Goal: Transaction & Acquisition: Book appointment/travel/reservation

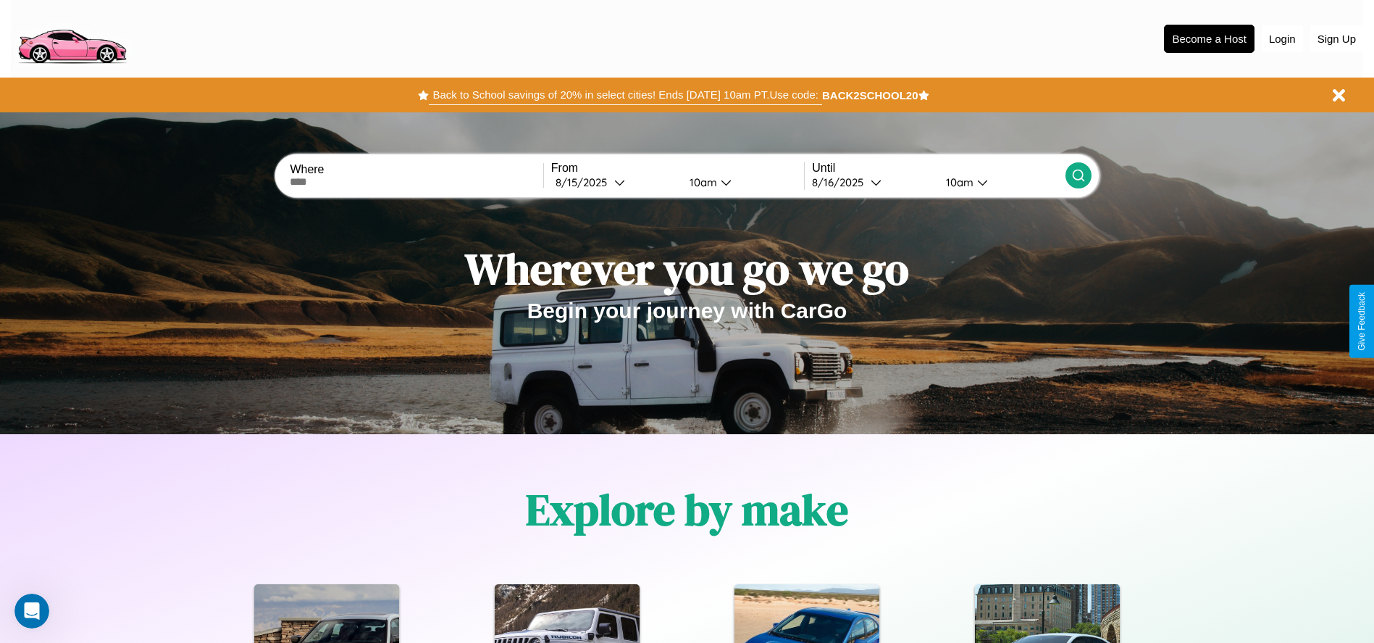
click at [625, 95] on button "Back to School savings of 20% in select cities! Ends [DATE] 10am PT. Use code:" at bounding box center [625, 95] width 393 height 20
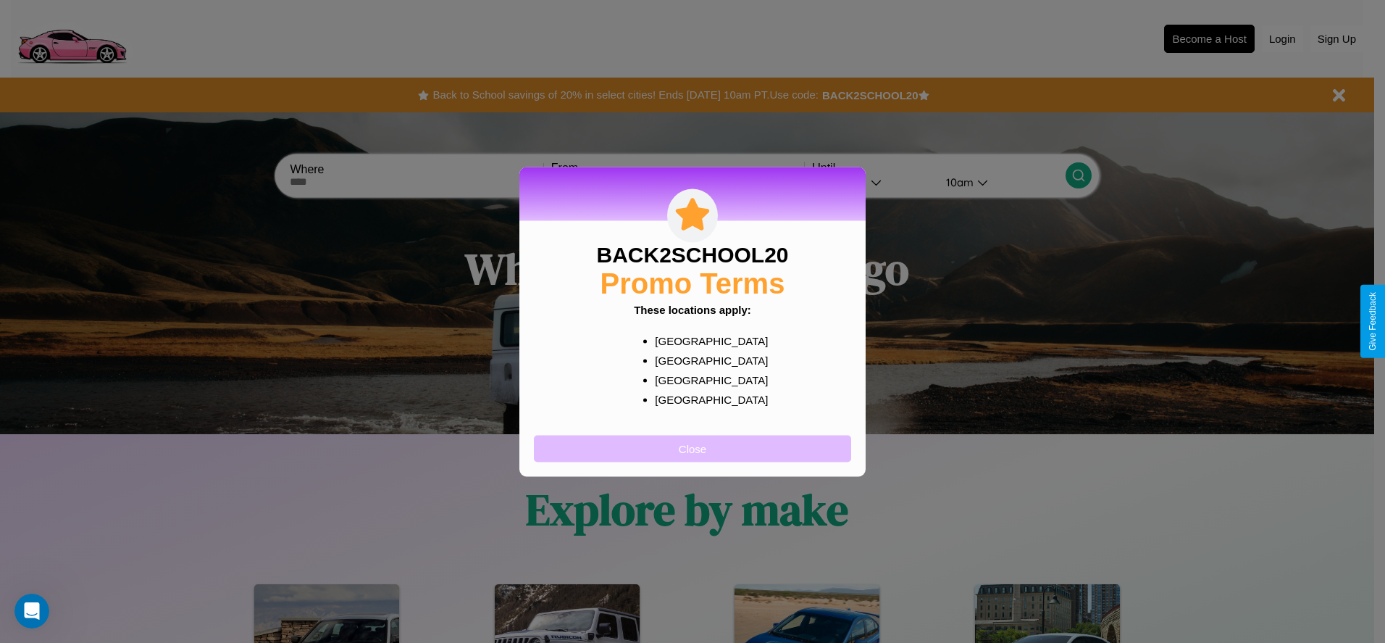
click at [693, 448] on button "Close" at bounding box center [692, 448] width 317 height 27
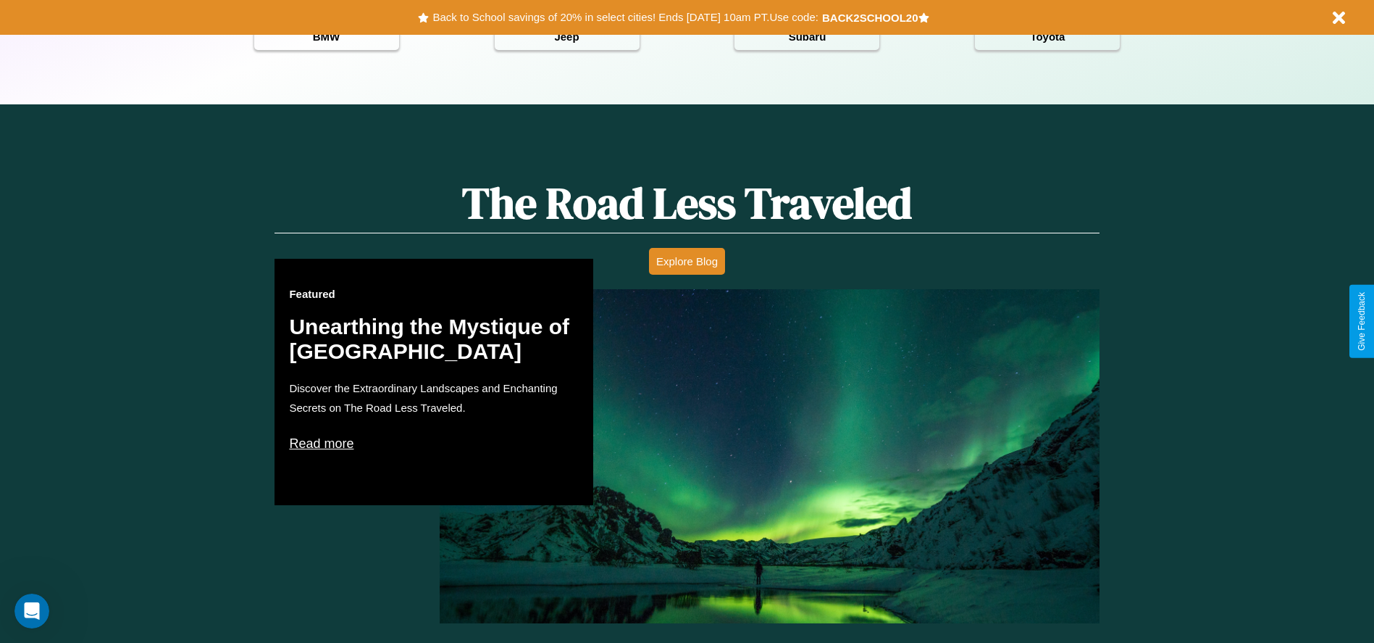
scroll to position [2079, 0]
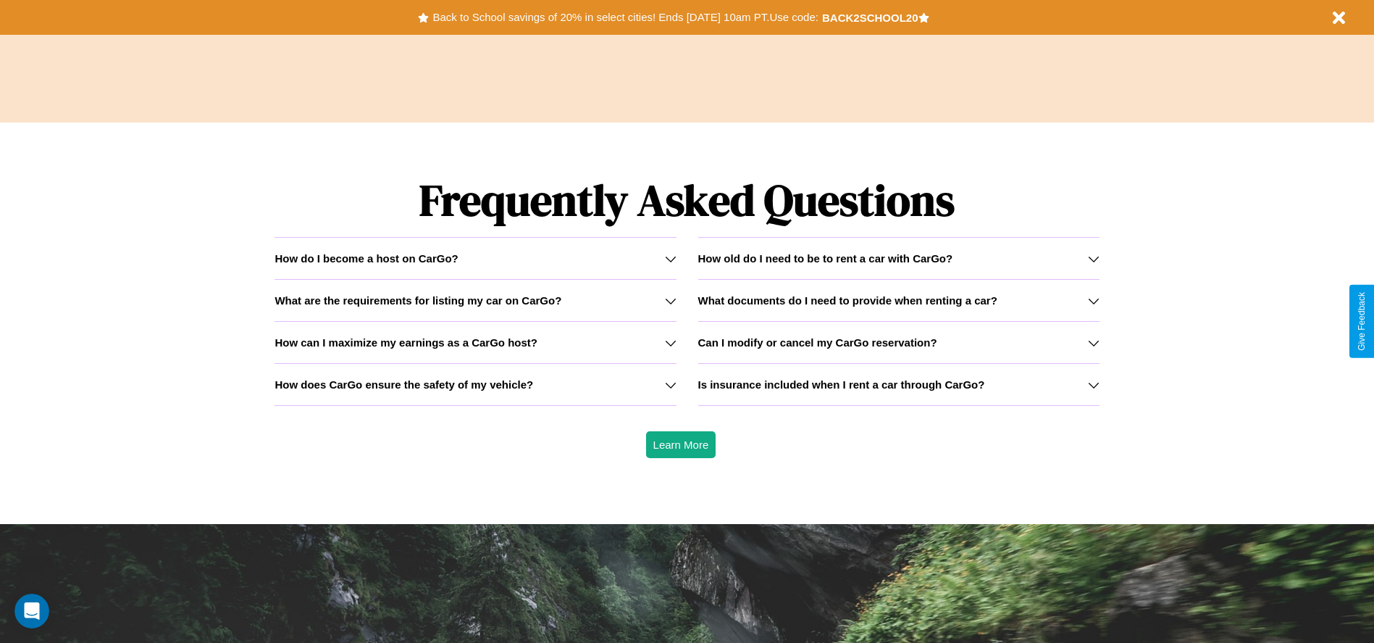
click at [475, 258] on div "How do I become a host on CarGo?" at bounding box center [475, 258] width 401 height 12
click at [670, 342] on icon at bounding box center [671, 343] width 12 height 12
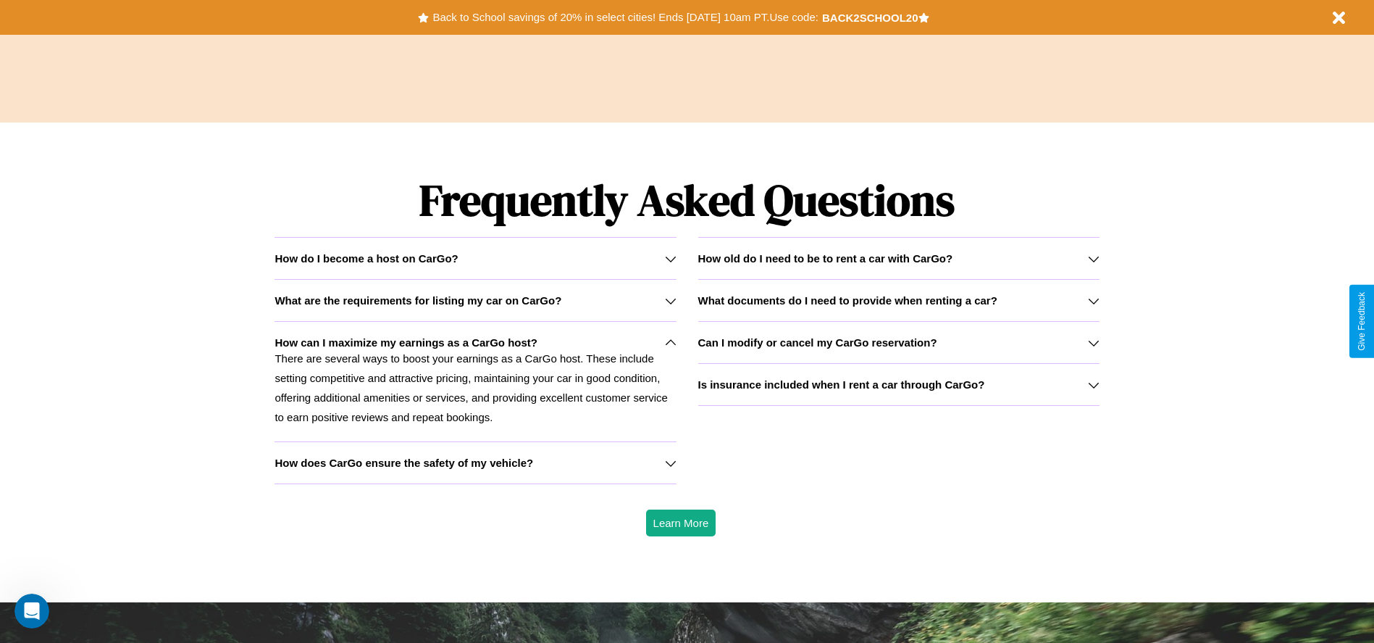
click at [1093, 342] on icon at bounding box center [1094, 343] width 12 height 12
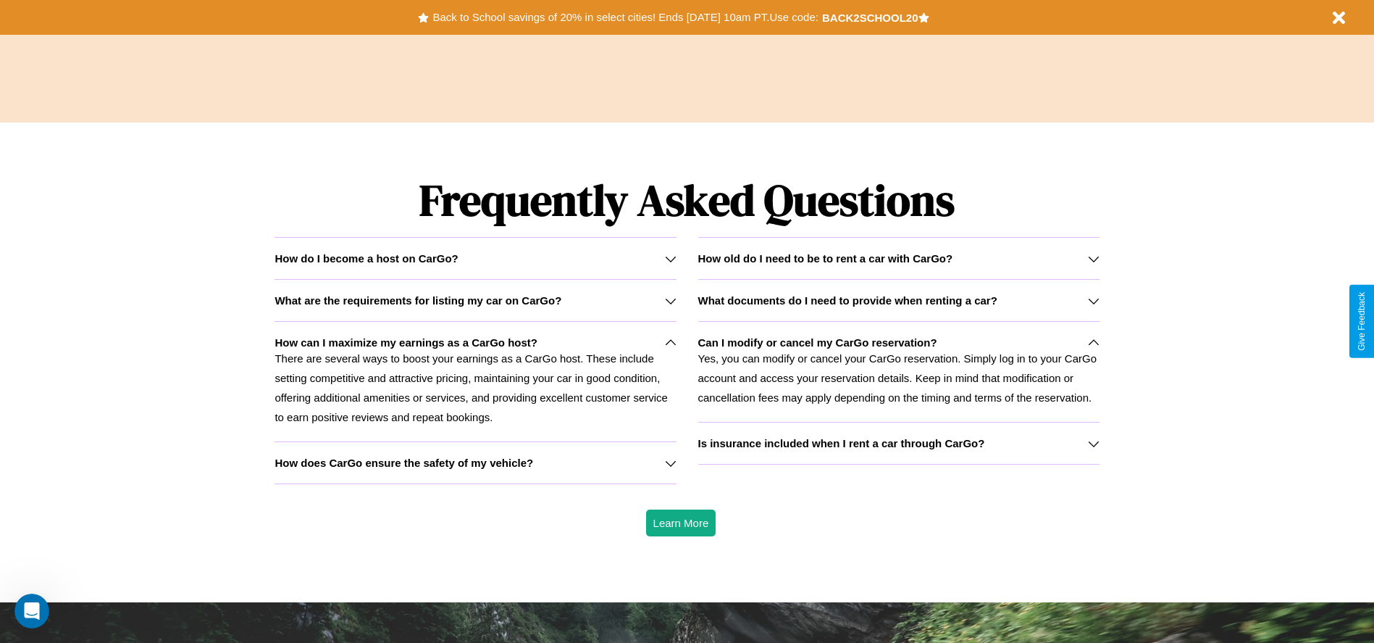
click at [670, 342] on icon at bounding box center [671, 343] width 12 height 12
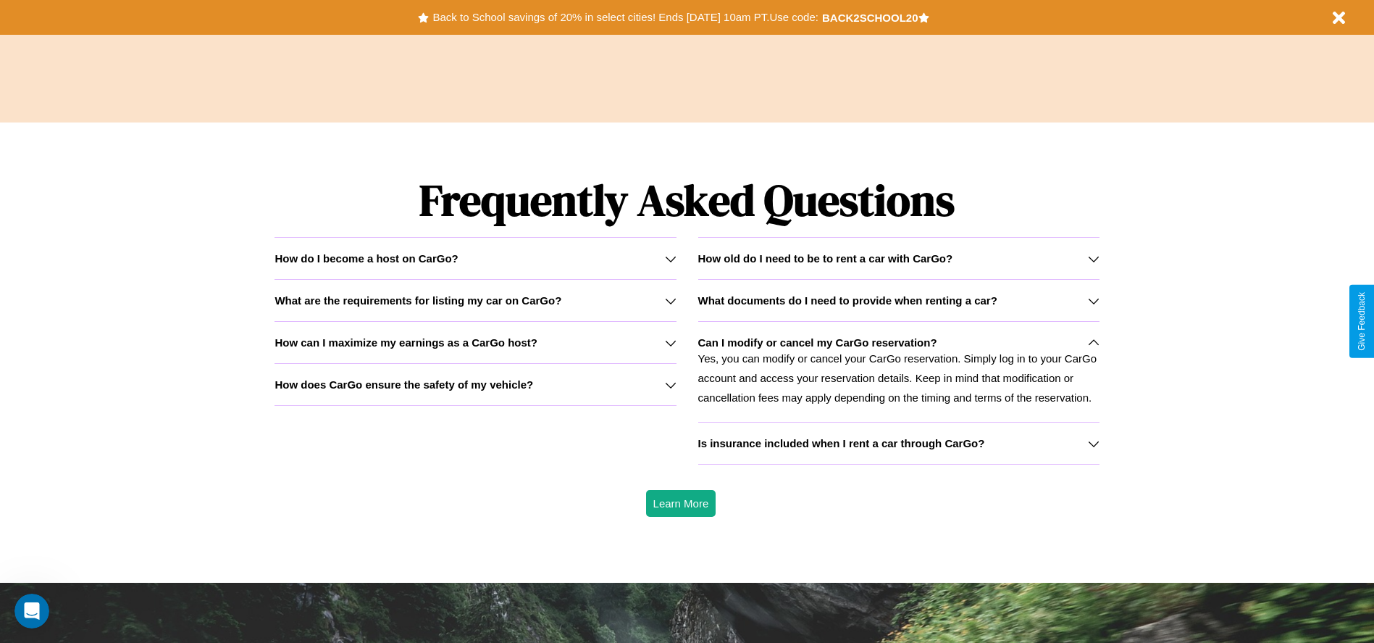
click at [898, 258] on h3 "How old do I need to be to rent a car with CarGo?" at bounding box center [825, 258] width 255 height 12
click at [1093, 300] on icon at bounding box center [1094, 301] width 12 height 12
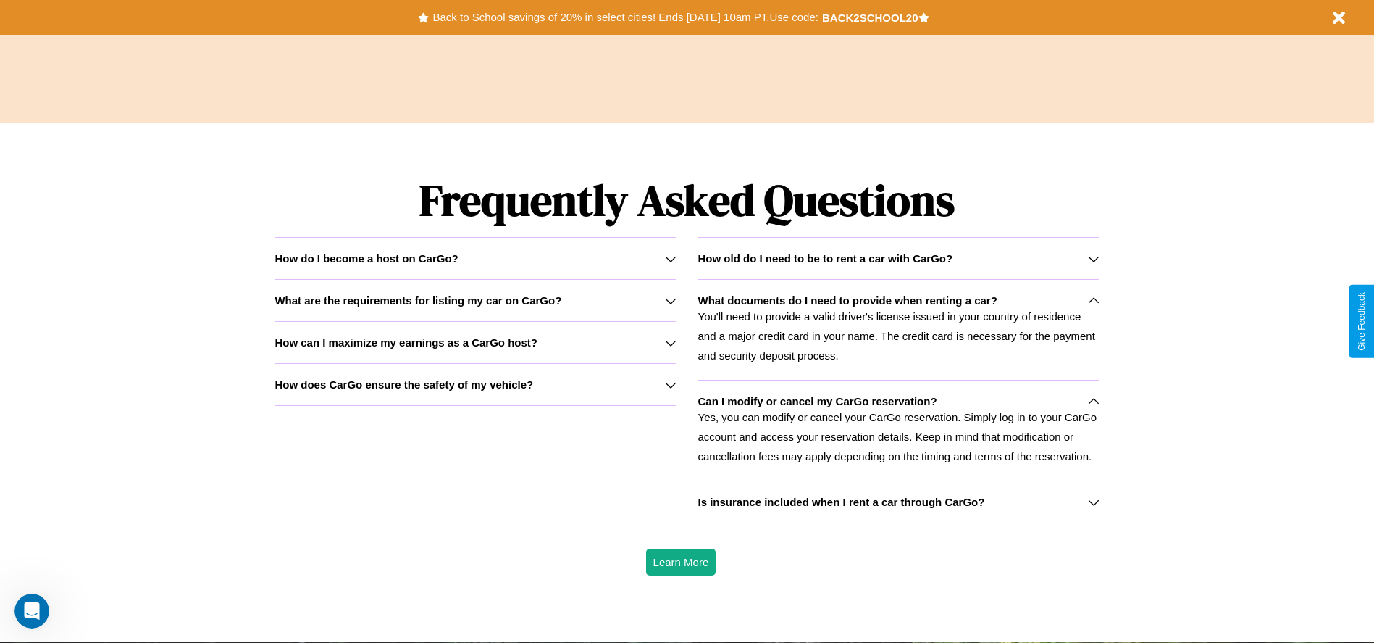
click at [475, 258] on div "How do I become a host on CarGo?" at bounding box center [475, 258] width 401 height 12
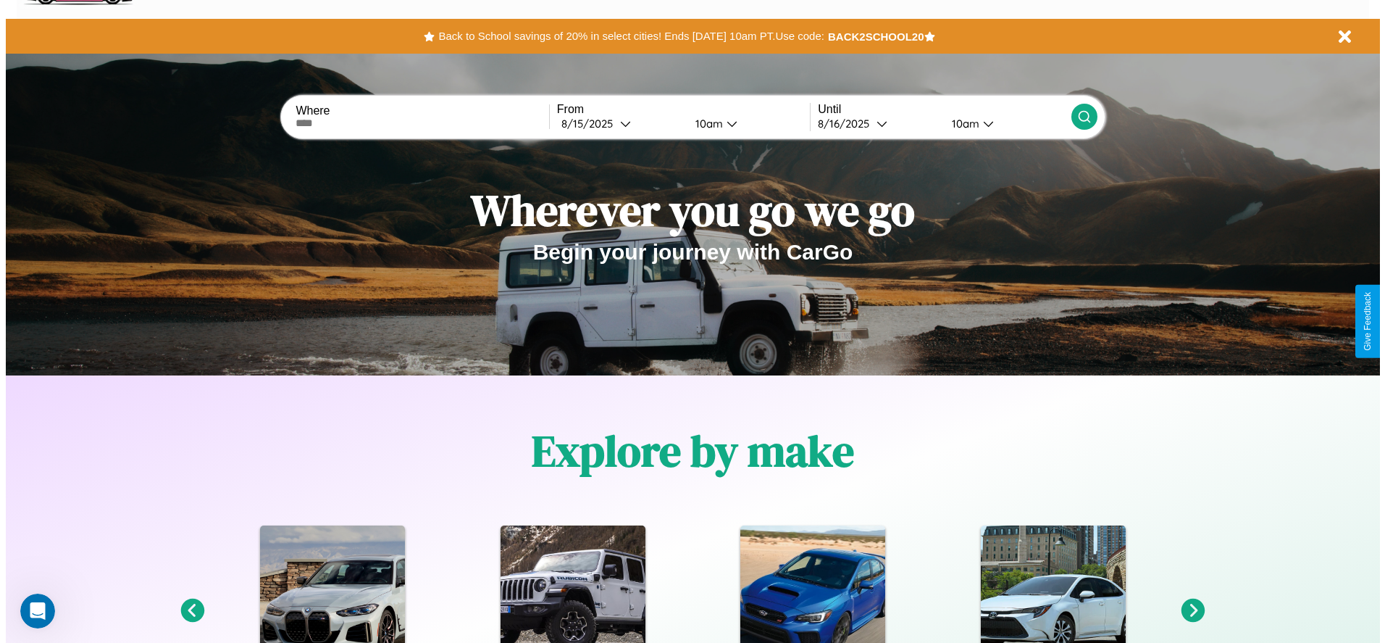
scroll to position [0, 0]
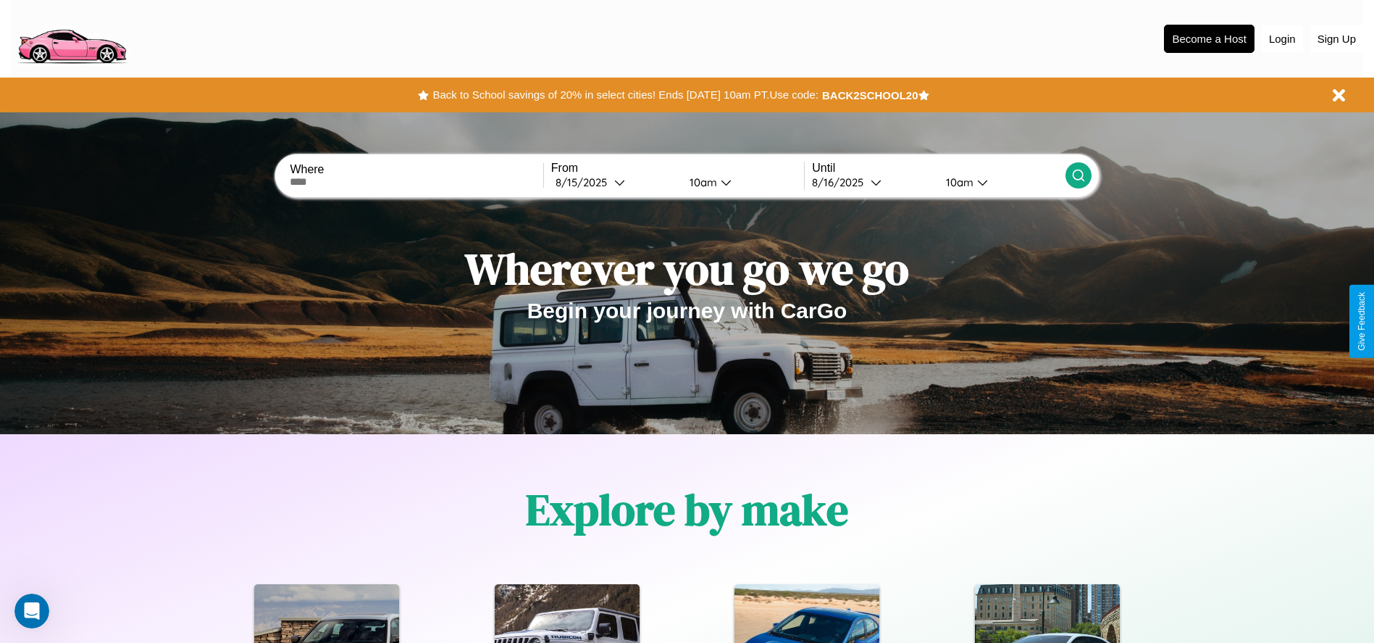
click at [417, 182] on input "text" at bounding box center [416, 182] width 253 height 12
type input "*******"
click at [614, 182] on div "[DATE]" at bounding box center [585, 182] width 59 height 14
select select "*"
select select "****"
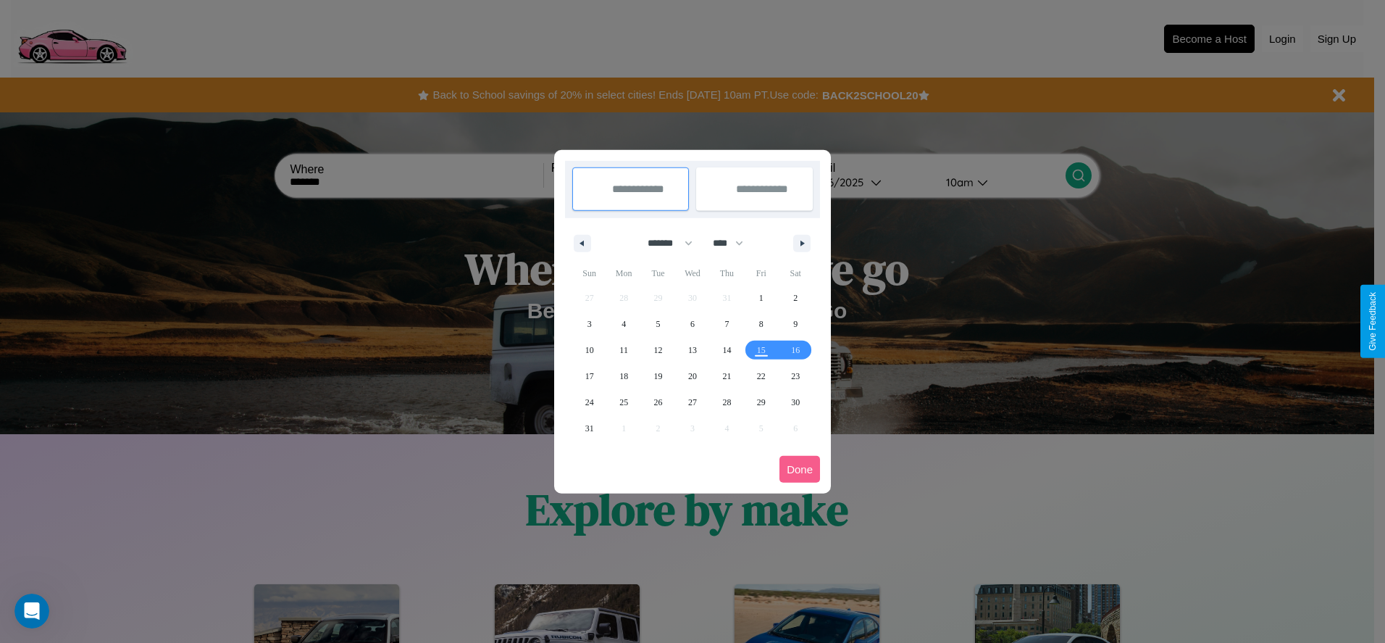
drag, startPoint x: 664, startPoint y: 243, endPoint x: 693, endPoint y: 291, distance: 55.9
click at [664, 243] on select "******* ******** ***** ***** *** **** **** ****** ********* ******* ******** **…" at bounding box center [668, 243] width 62 height 24
select select "*"
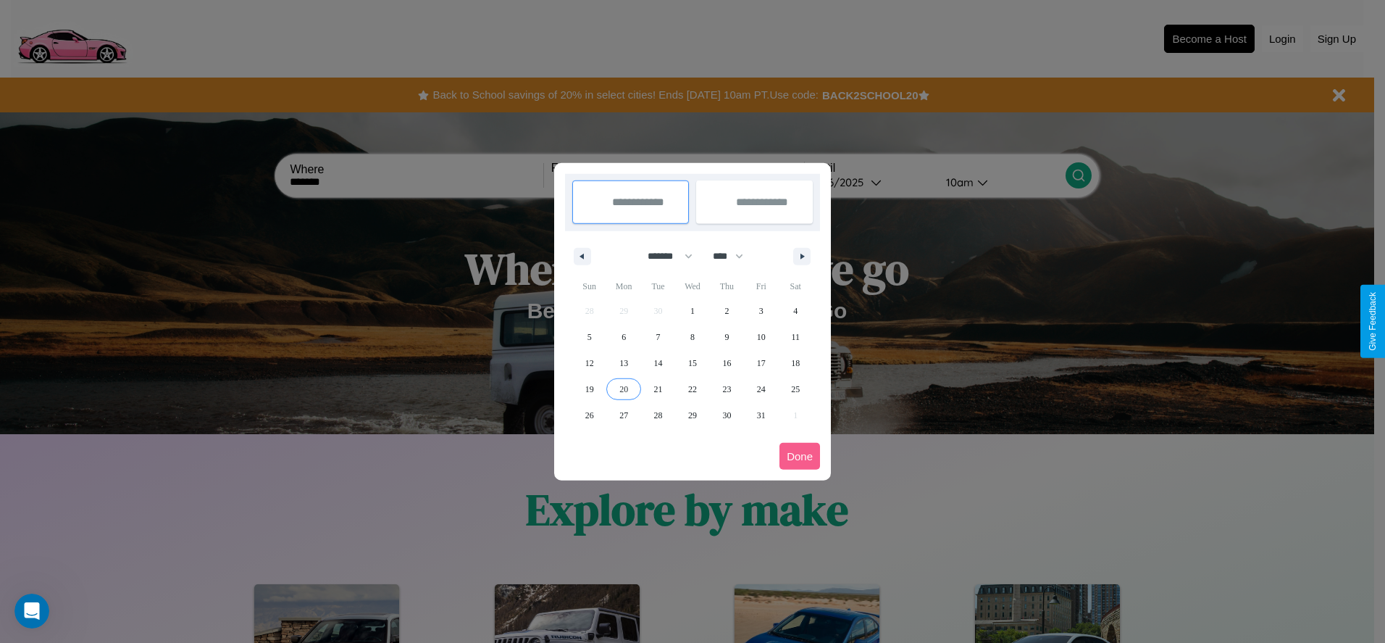
click at [624, 388] on span "20" at bounding box center [623, 389] width 9 height 26
type input "**********"
click at [692, 388] on span "22" at bounding box center [692, 389] width 9 height 26
type input "**********"
click at [800, 456] on button "Done" at bounding box center [800, 456] width 41 height 27
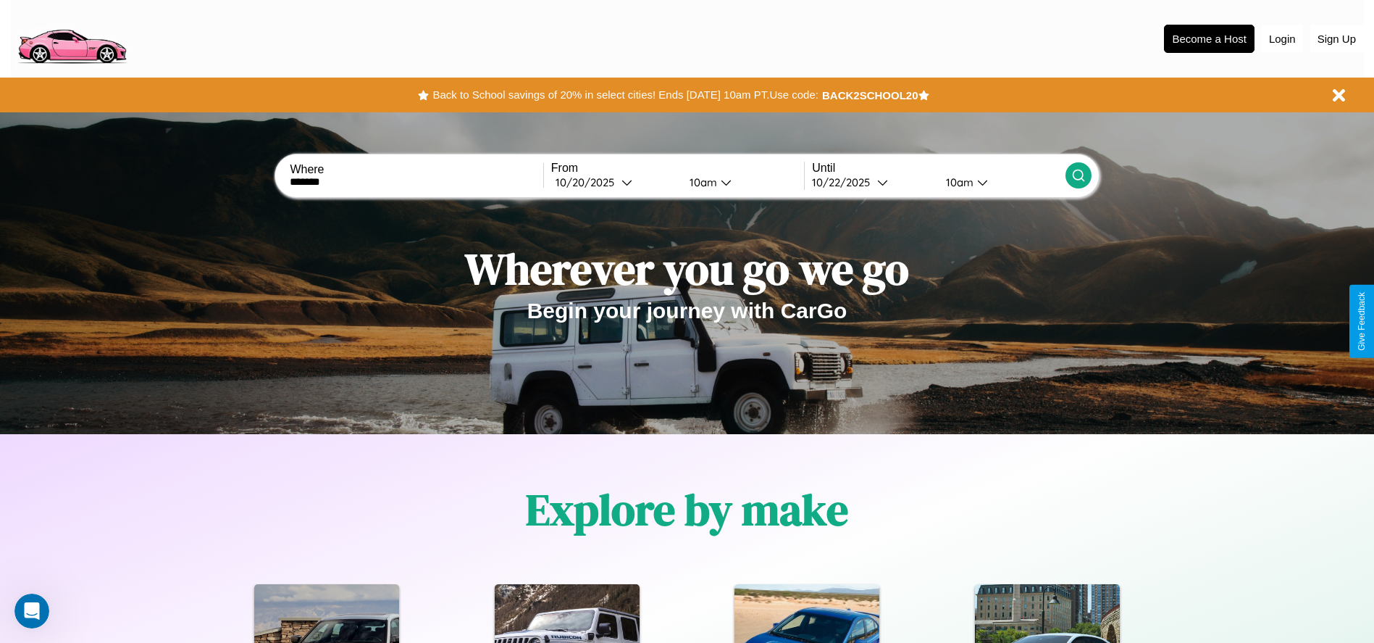
click at [701, 182] on div "10am" at bounding box center [701, 182] width 38 height 14
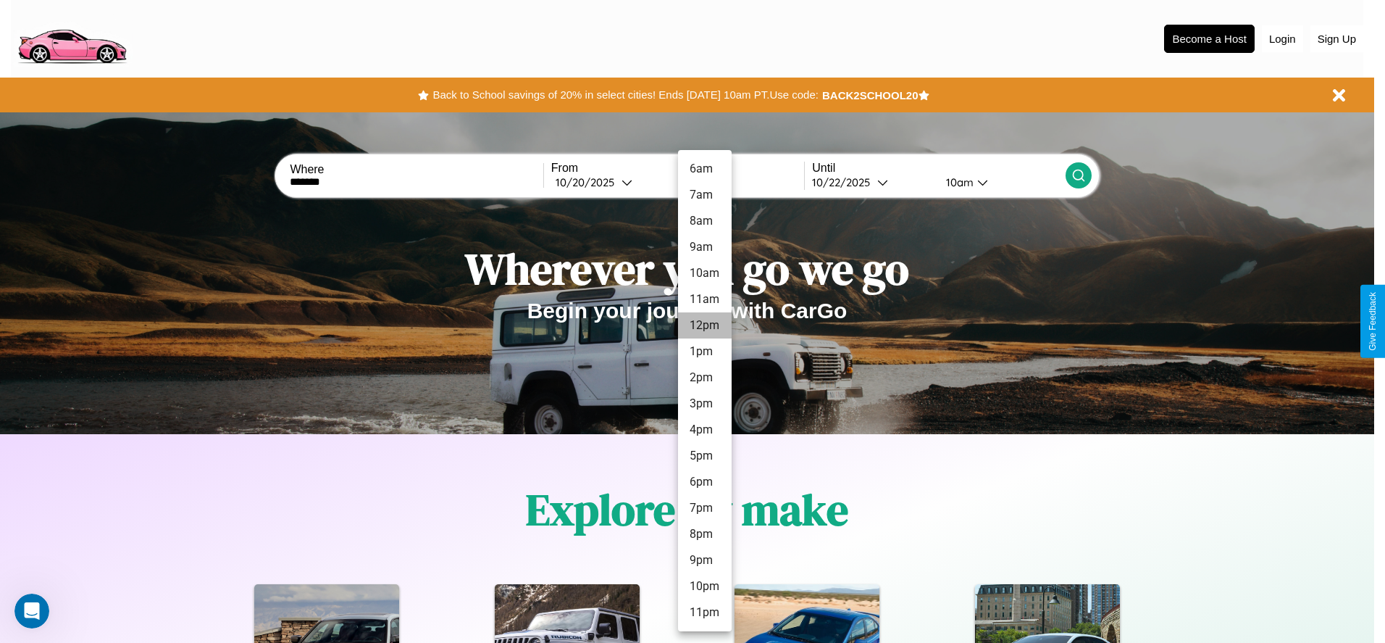
click at [704, 325] on li "12pm" at bounding box center [705, 325] width 54 height 26
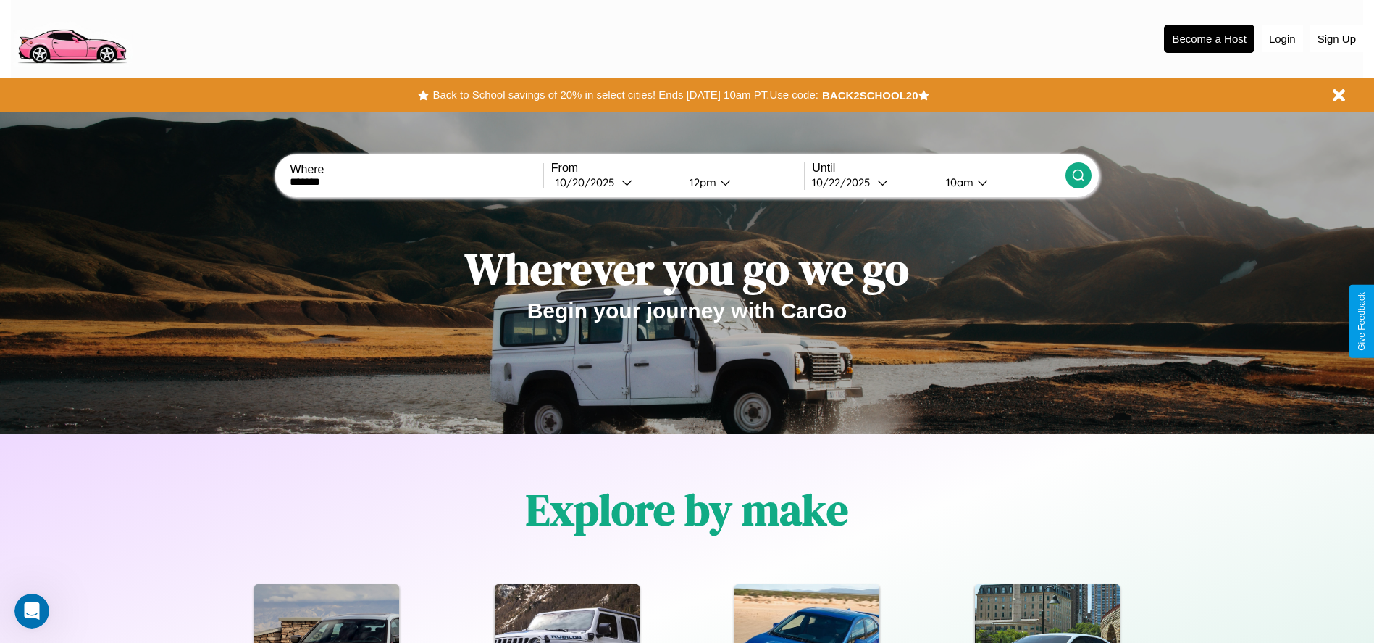
click at [958, 182] on div "10am" at bounding box center [958, 182] width 38 height 14
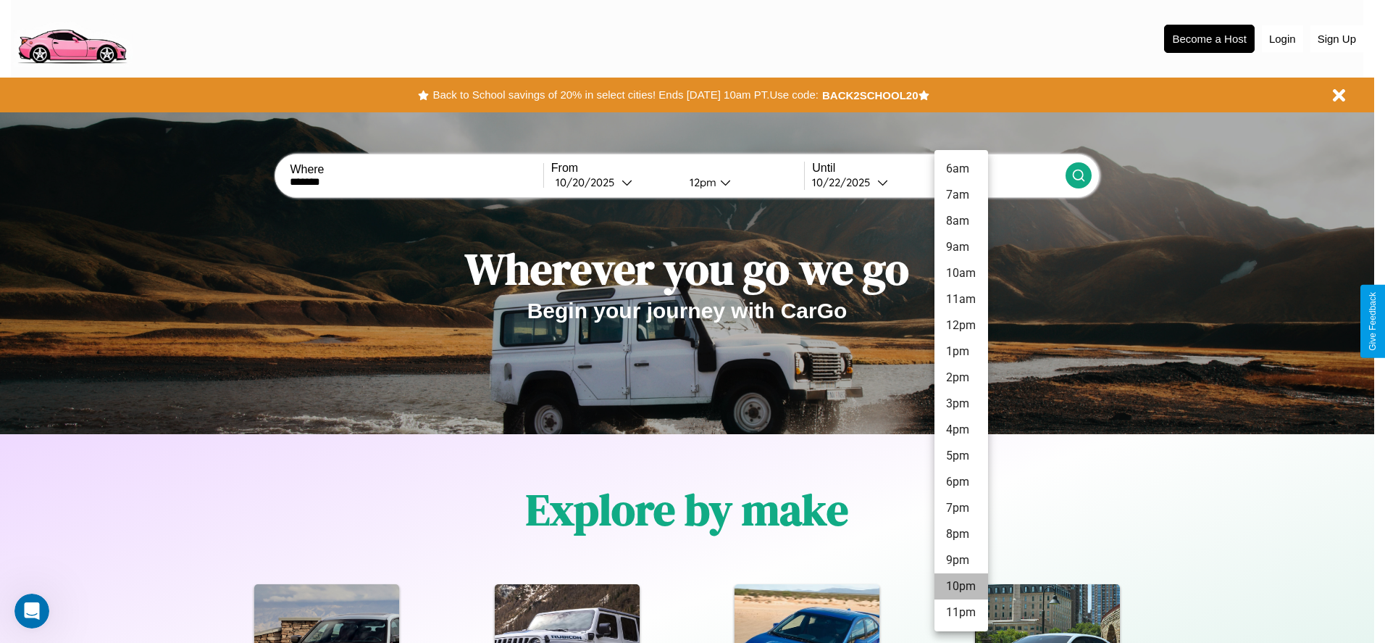
click at [961, 586] on li "10pm" at bounding box center [962, 586] width 54 height 26
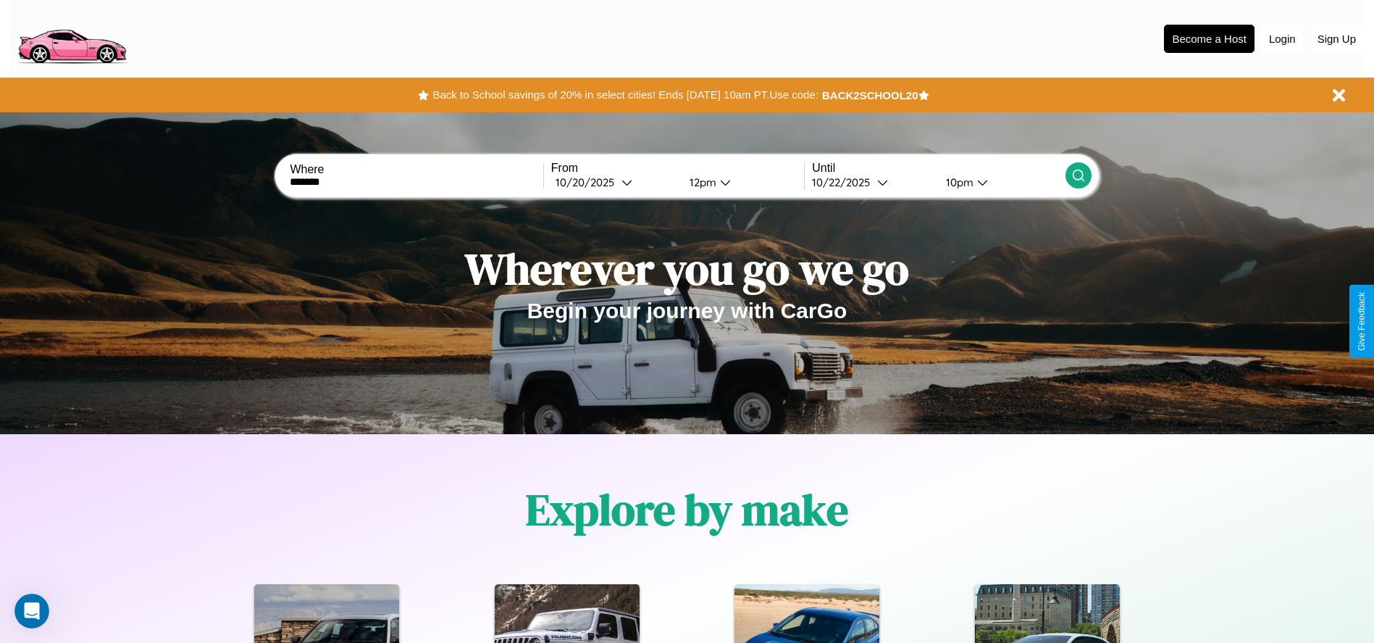
click at [1078, 175] on icon at bounding box center [1078, 175] width 14 height 14
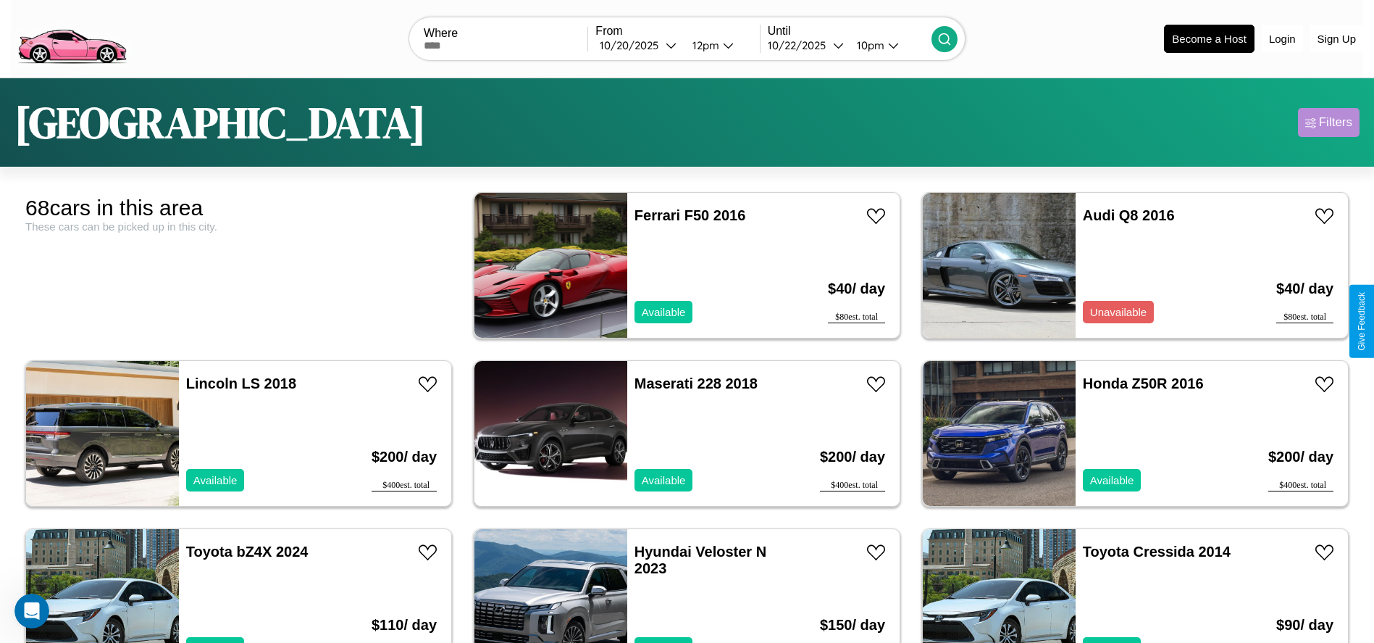
click at [1329, 122] on div "Filters" at bounding box center [1335, 122] width 33 height 14
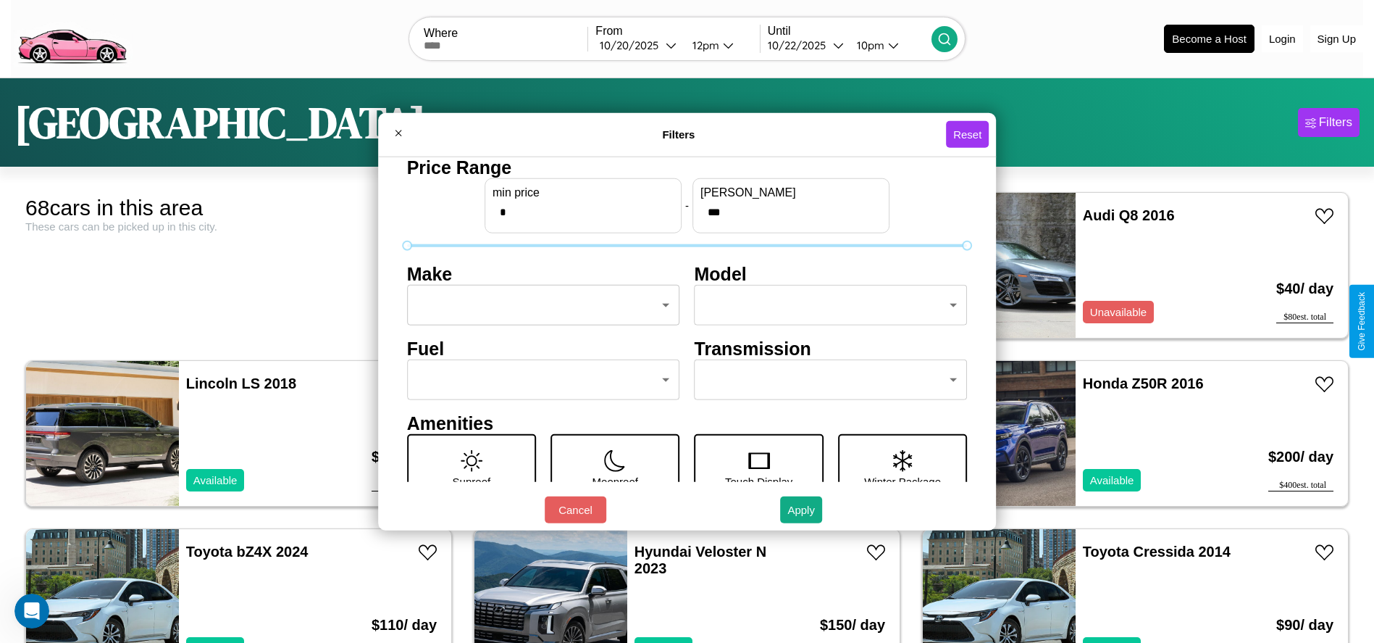
click at [539, 305] on body "CarGo Where From [DATE] 12pm Until [DATE] 10pm Become a Host Login Sign Up Seat…" at bounding box center [687, 366] width 1374 height 732
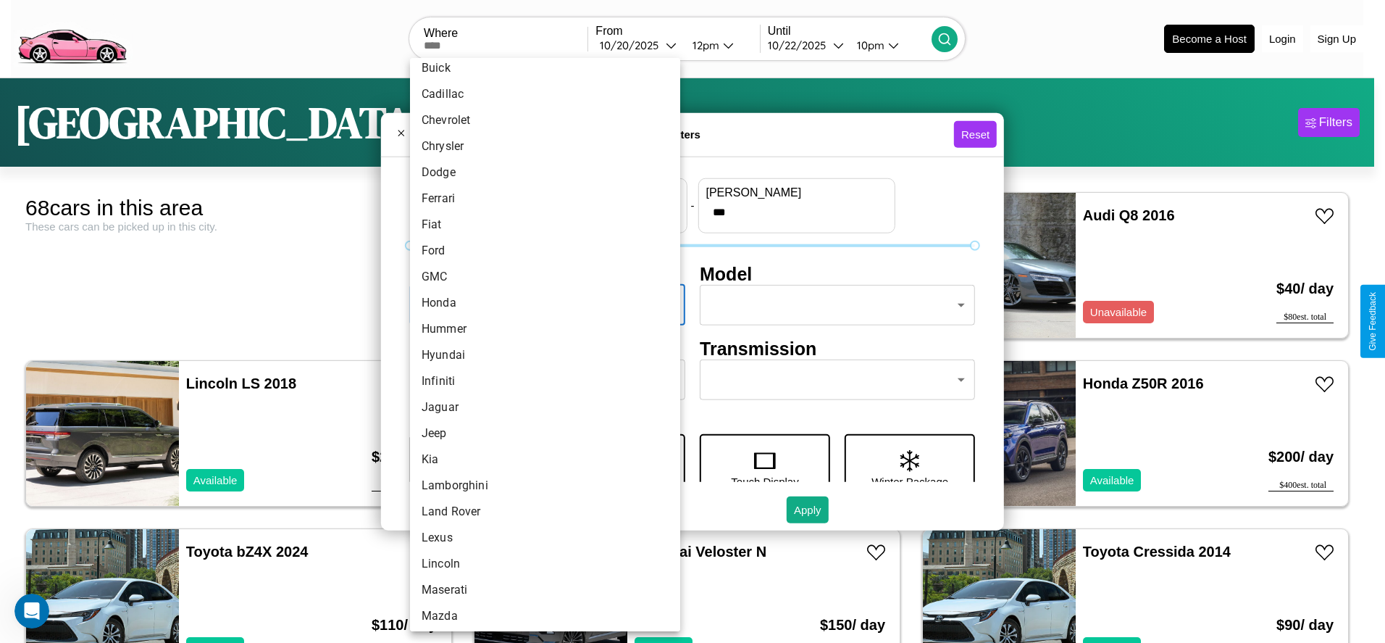
scroll to position [202, 0]
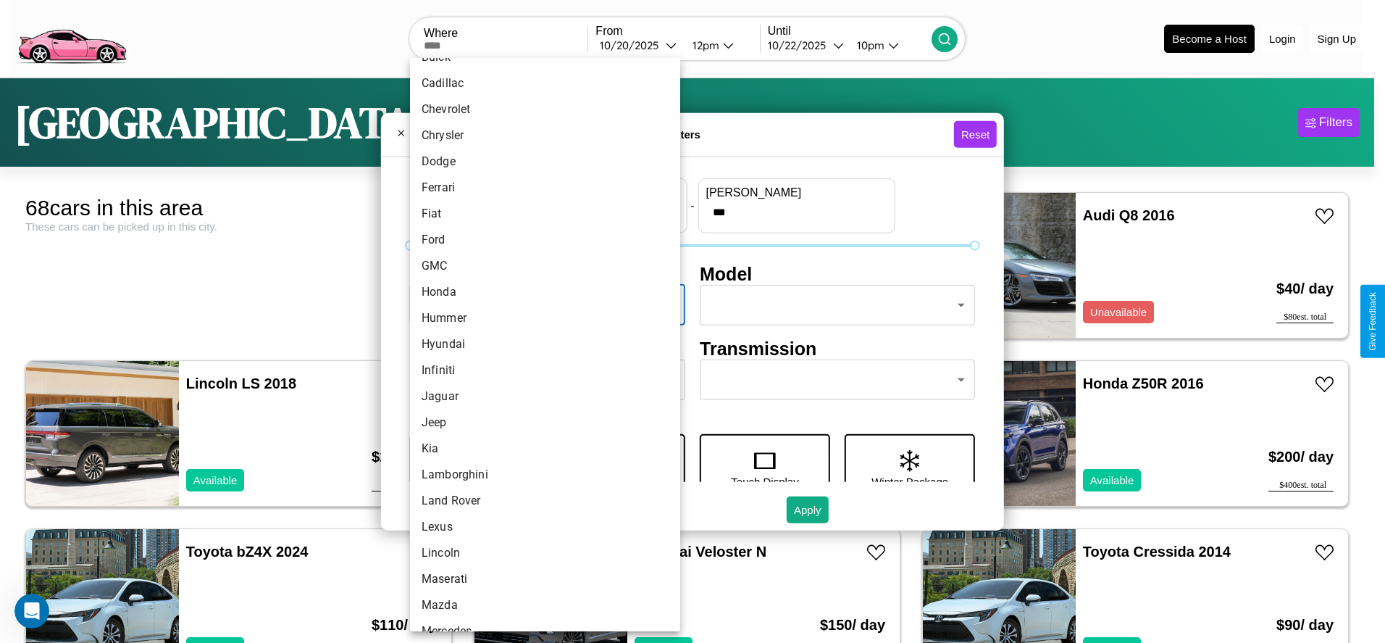
click at [540, 344] on li "Hyundai" at bounding box center [545, 344] width 270 height 26
type input "*******"
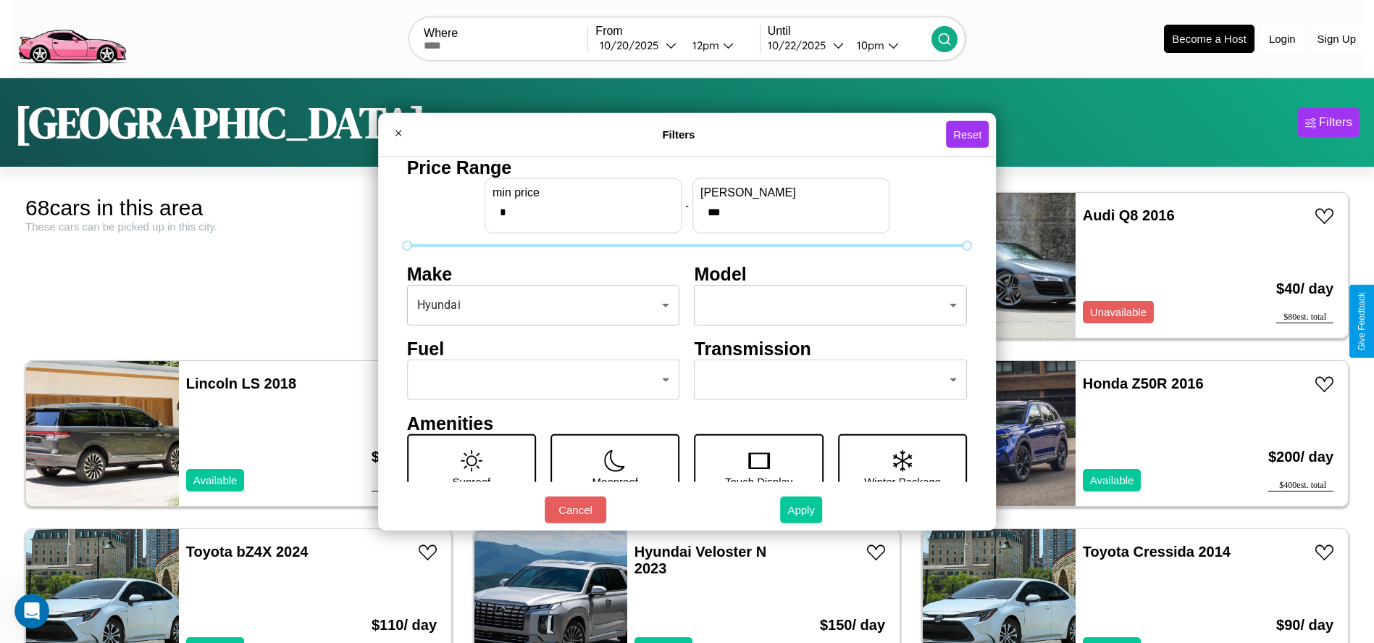
click at [802, 509] on button "Apply" at bounding box center [801, 509] width 42 height 27
